Goal: Task Accomplishment & Management: Manage account settings

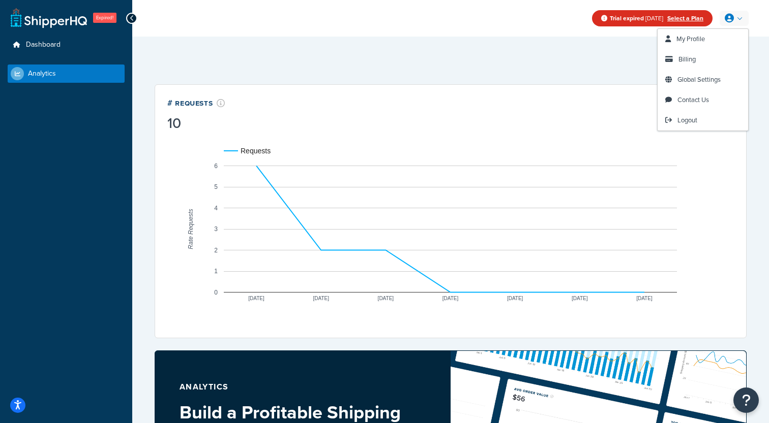
click at [640, 66] on div "Last 7 Days Select a time period Last 24 Hours Last 7 Days Last 30 Days Last 3 …" at bounding box center [451, 61] width 592 height 21
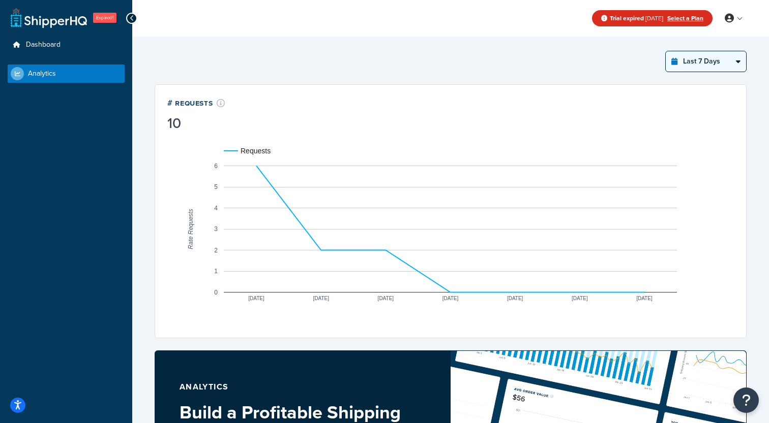
click option "Last 30 Days" at bounding box center [0, 0] width 0 height 0
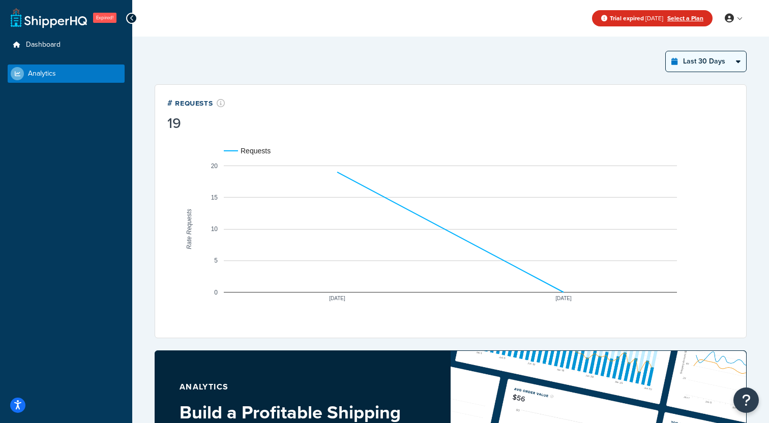
click option "Last 7 Days" at bounding box center [0, 0] width 0 height 0
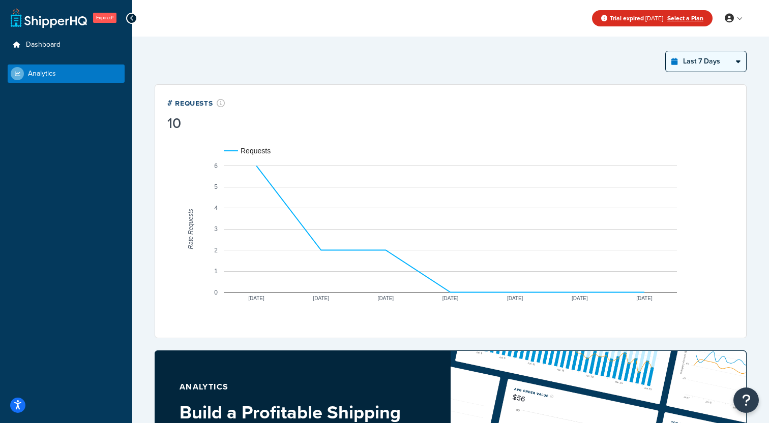
select select "last_30_days"
click option "Last 30 Days" at bounding box center [0, 0] width 0 height 0
select select "last_7_days"
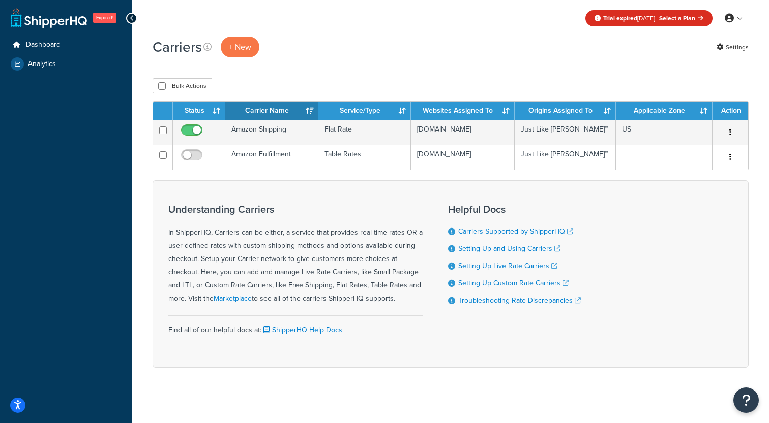
click at [282, 139] on td "Amazon Shipping" at bounding box center [271, 132] width 93 height 25
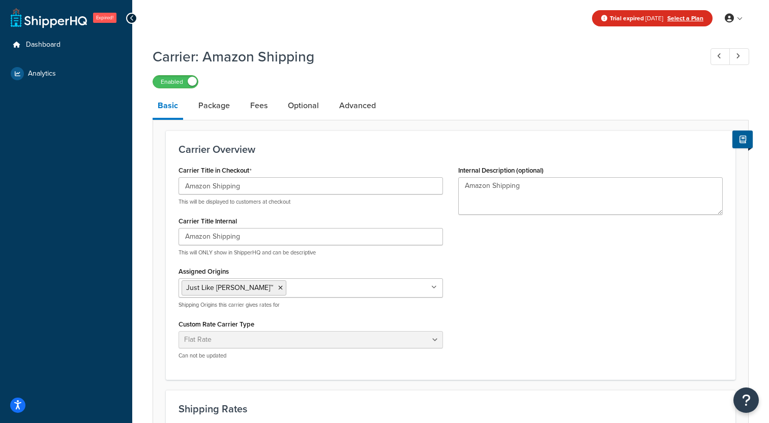
select select "flat"
click at [221, 111] on link "Package" at bounding box center [214, 106] width 42 height 24
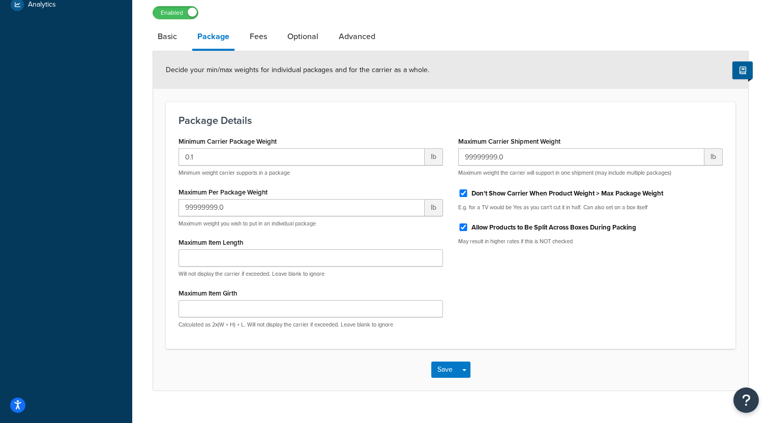
scroll to position [88, 0]
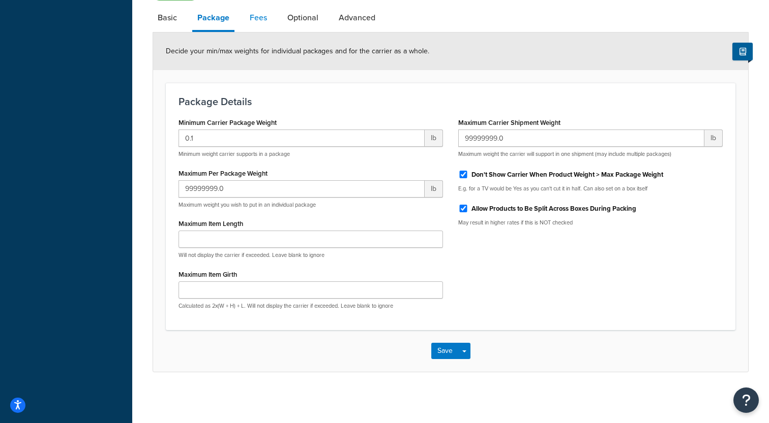
click at [260, 23] on link "Fees" at bounding box center [258, 18] width 27 height 24
select select "AFTER"
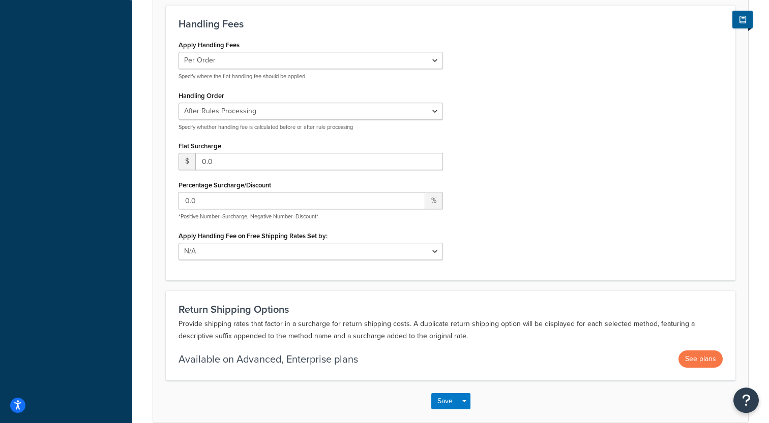
scroll to position [39, 0]
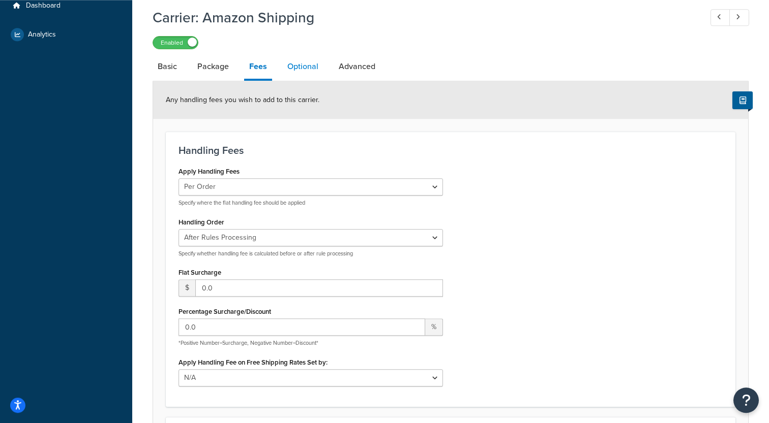
click at [286, 67] on link "Optional" at bounding box center [302, 66] width 41 height 24
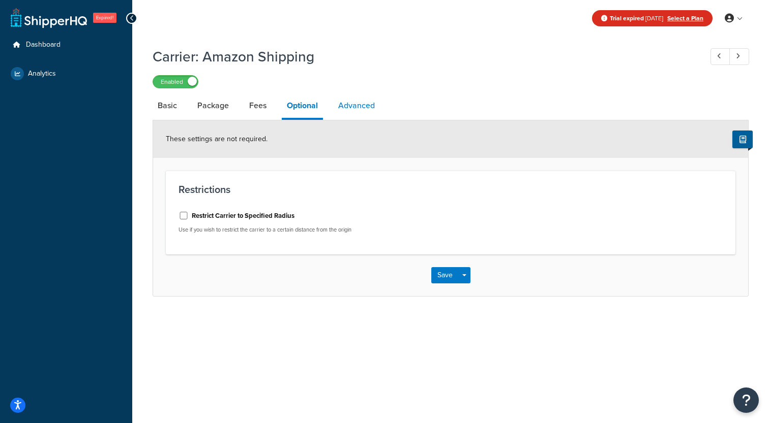
click at [353, 104] on link "Advanced" at bounding box center [356, 106] width 47 height 24
select select "false"
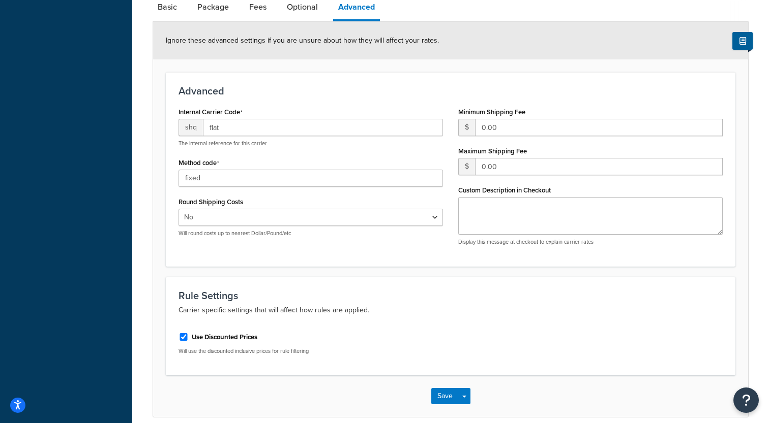
scroll to position [144, 0]
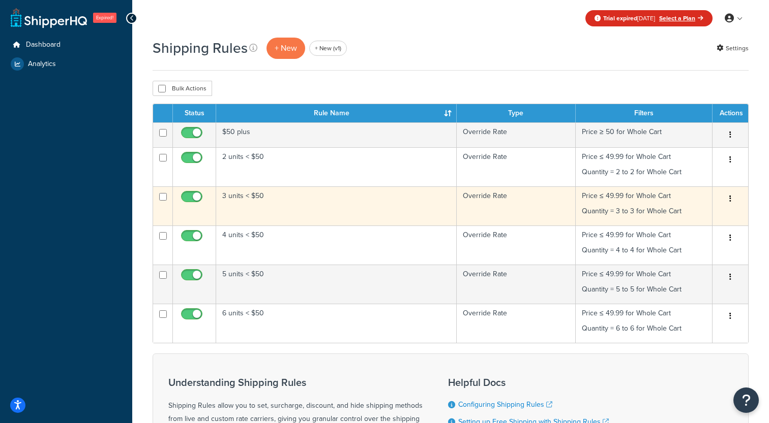
click at [385, 214] on td "3 units < $50" at bounding box center [336, 206] width 240 height 39
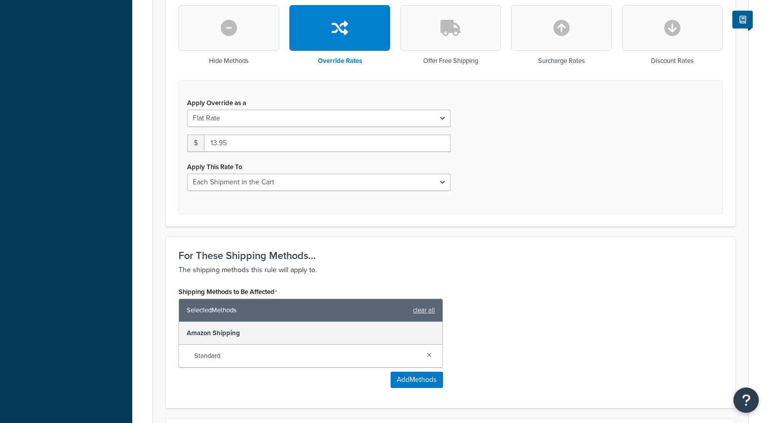
scroll to position [388, 0]
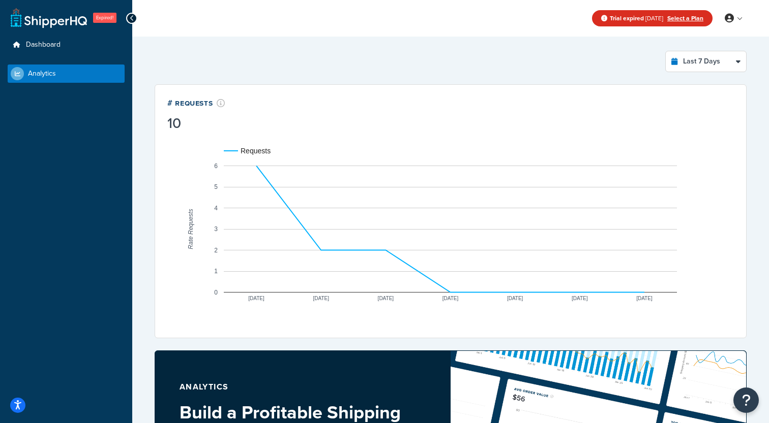
select select "last_7_days"
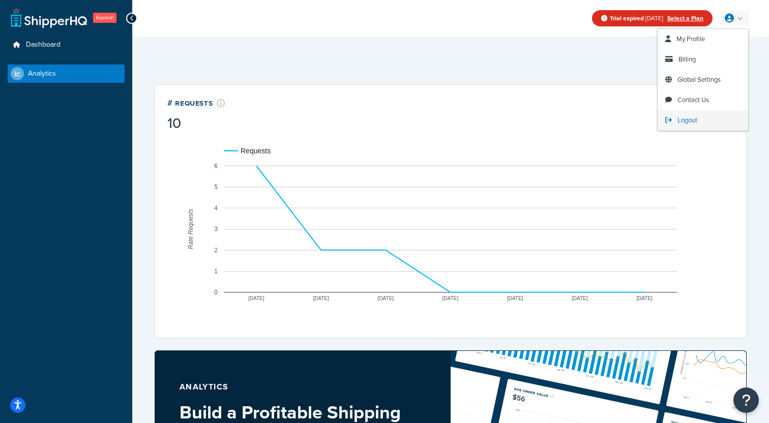
click at [684, 121] on span "Logout" at bounding box center [687, 120] width 20 height 10
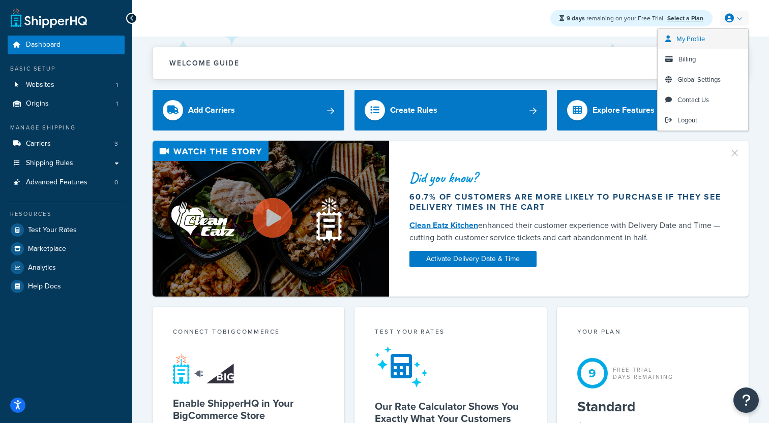
click at [686, 48] on link "My Profile" at bounding box center [702, 39] width 90 height 20
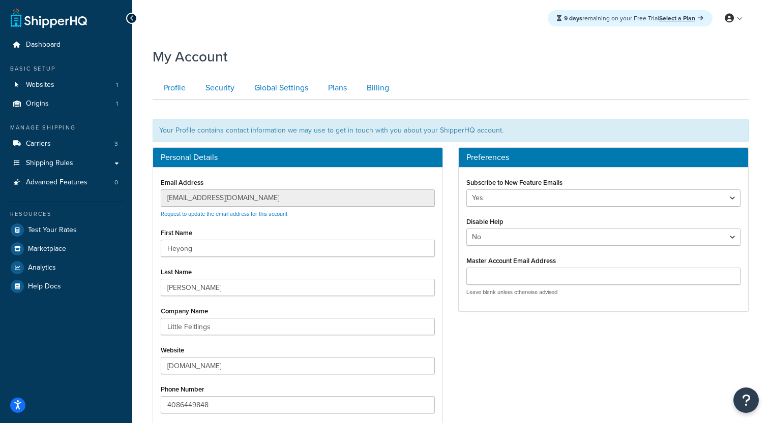
scroll to position [65, 0]
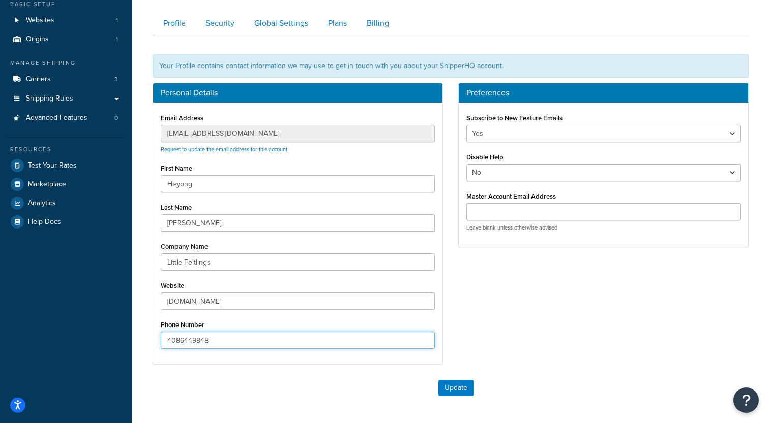
click at [223, 349] on input "4086449848" at bounding box center [298, 340] width 274 height 17
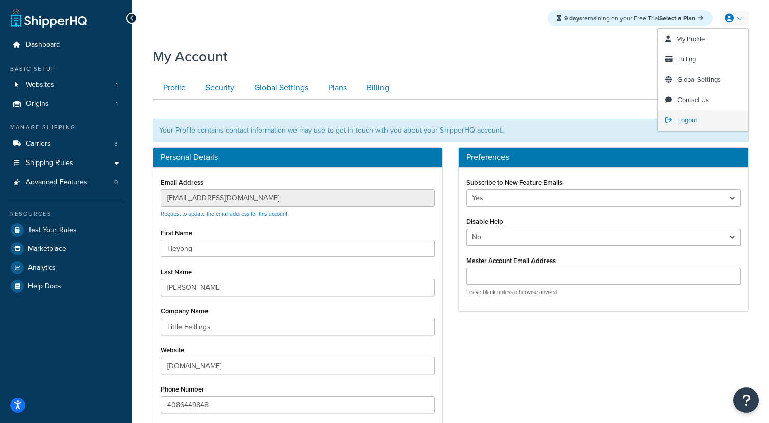
click at [673, 117] on link "Logout" at bounding box center [702, 120] width 90 height 20
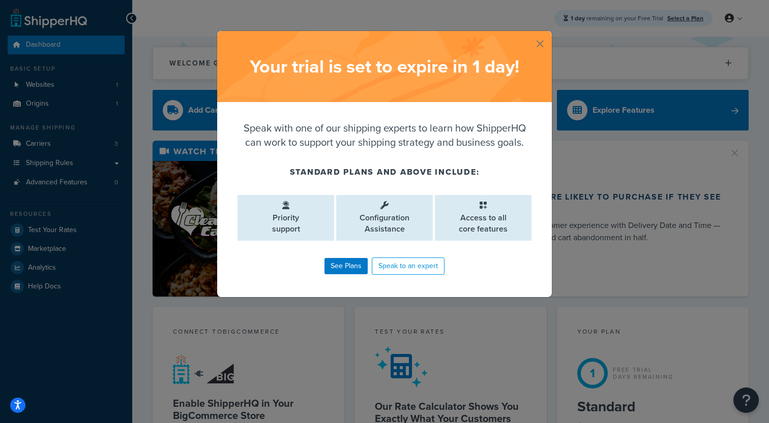
click at [549, 34] on button "button" at bounding box center [550, 32] width 3 height 3
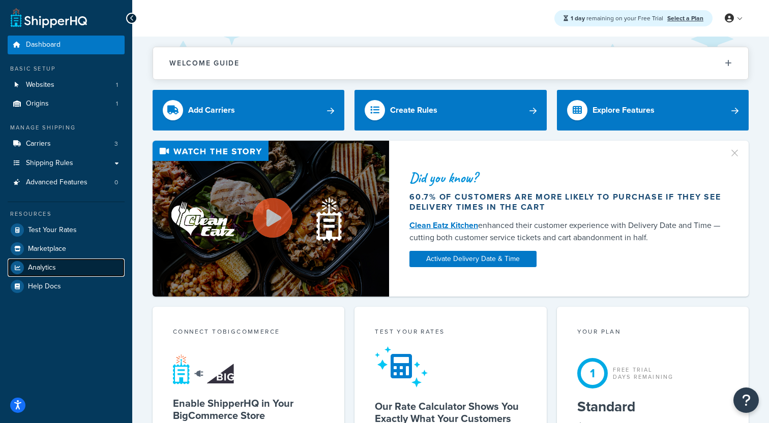
click at [37, 260] on link "Analytics" at bounding box center [66, 268] width 117 height 18
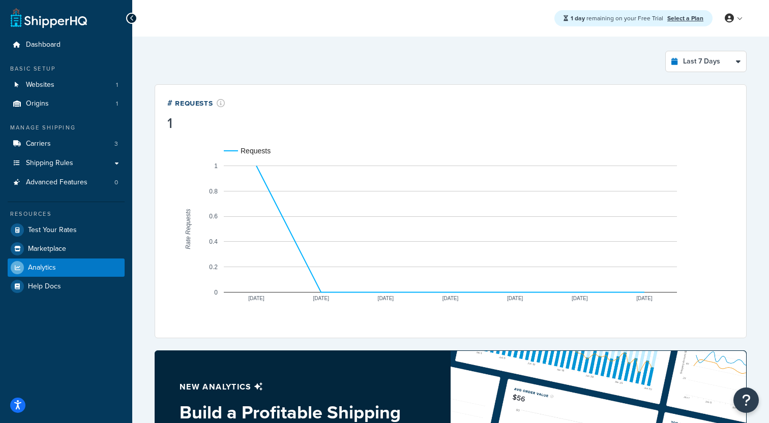
select select "last_7_days"
click at [55, 141] on link "Carriers 3" at bounding box center [66, 144] width 117 height 19
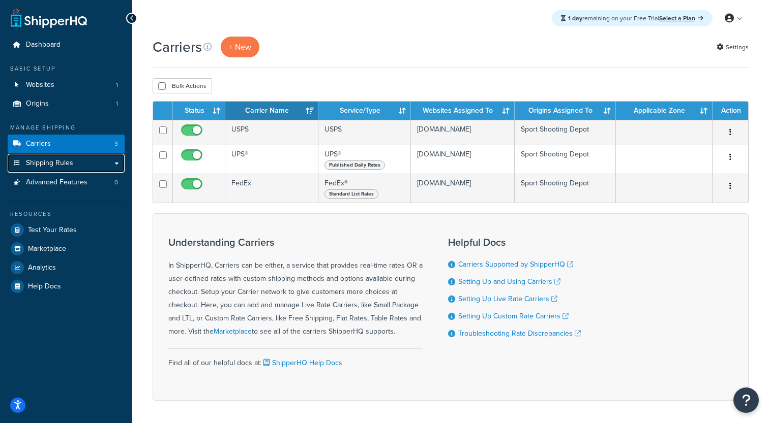
click at [71, 163] on span "Shipping Rules" at bounding box center [49, 163] width 47 height 9
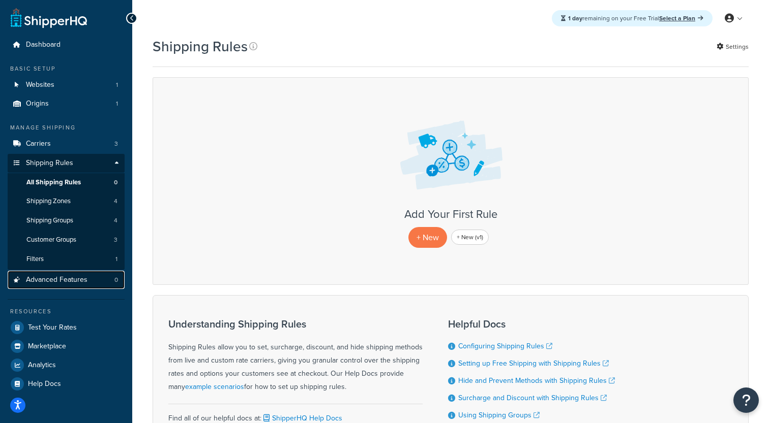
click at [66, 276] on span "Advanced Features" at bounding box center [57, 280] width 62 height 9
